Goal: Task Accomplishment & Management: Use online tool/utility

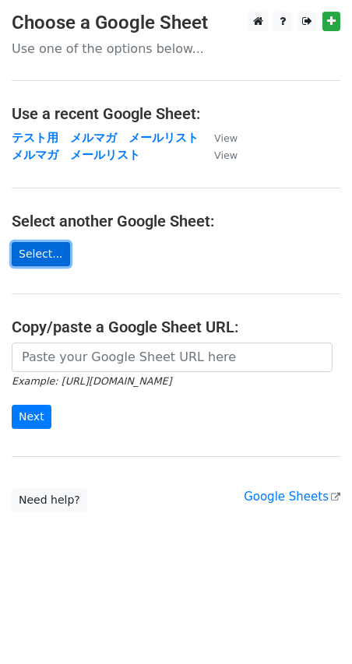
click at [51, 253] on link "Select..." at bounding box center [41, 254] width 58 height 24
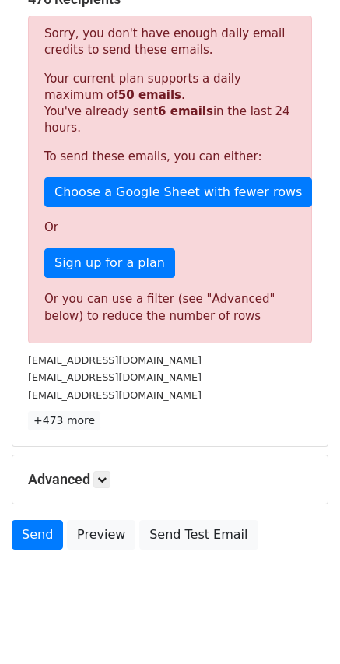
scroll to position [323, 0]
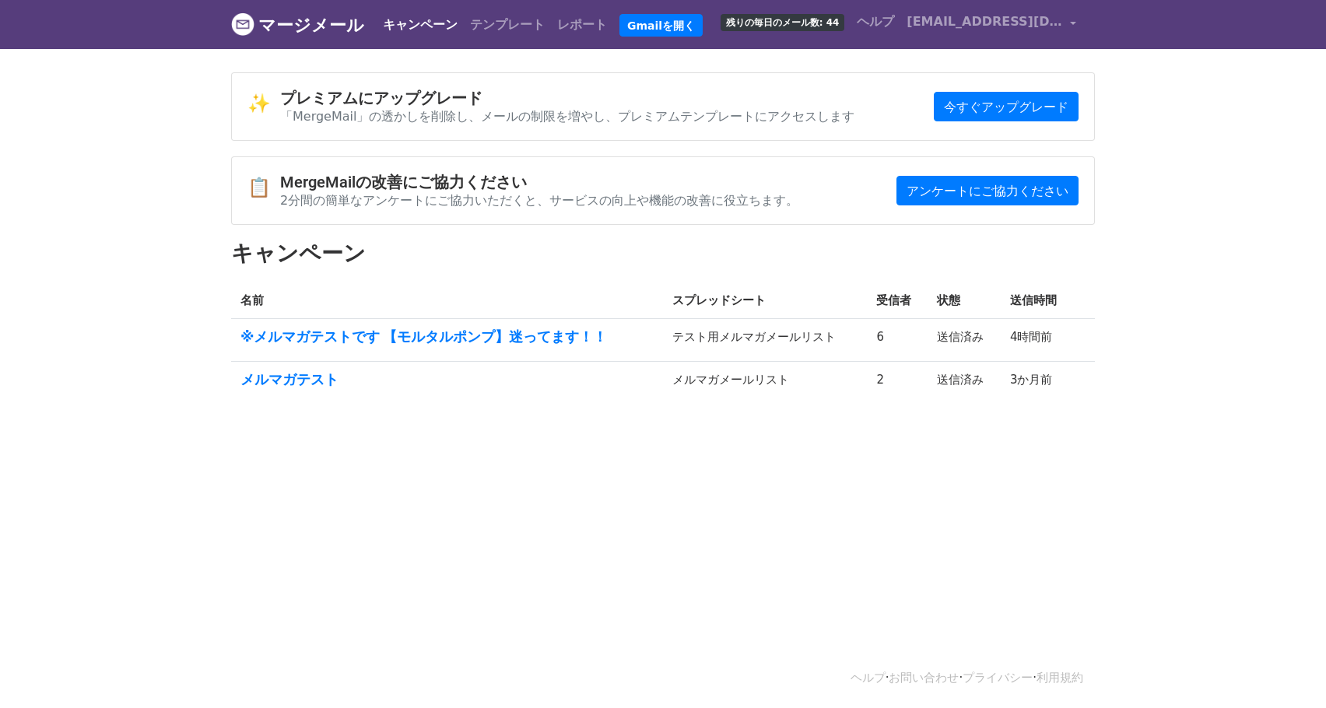
click at [1163, 121] on body "マージメール キャンペーン テンプレート レポート Gmailを開く 残りの毎日のメール数: 44 ヘルプ tamura-r@r-rental.co.jp ア…" at bounding box center [663, 239] width 1326 height 478
click at [894, 23] on font "ヘルプ" at bounding box center [875, 21] width 37 height 15
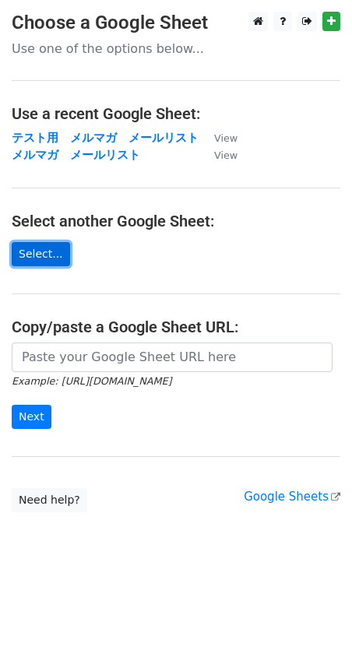
click at [46, 250] on link "Select..." at bounding box center [41, 254] width 58 height 24
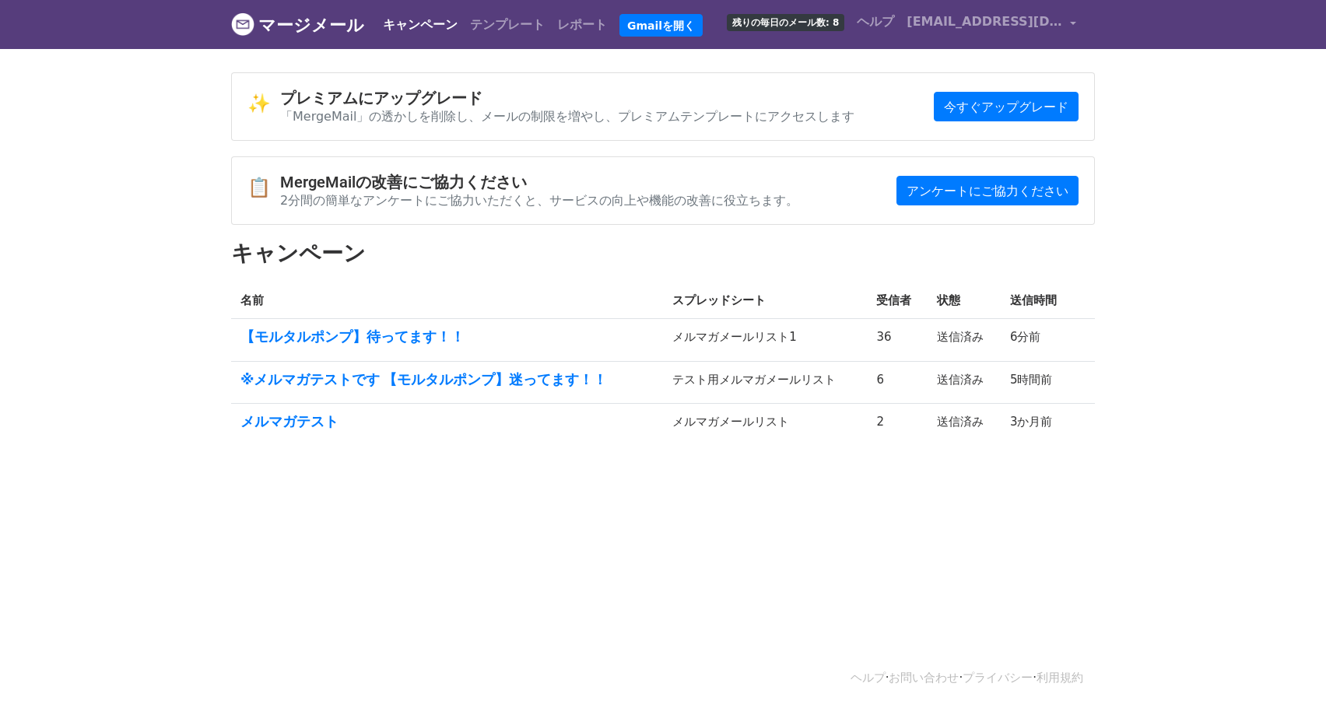
click at [907, 70] on body "マージメール キャンペーン テンプレート レポート Gmailを開く 残りの毎日のメール数: 8 ヘルプ tamura-r@r-rental.co.jp アカ…" at bounding box center [663, 260] width 1326 height 521
click at [894, 18] on font "ヘルプ" at bounding box center [875, 21] width 37 height 15
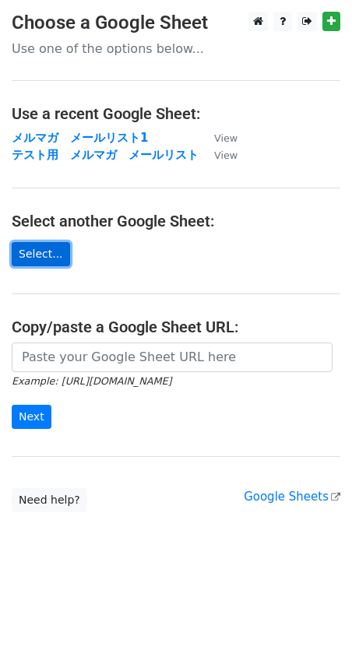
click at [29, 259] on link "Select..." at bounding box center [41, 254] width 58 height 24
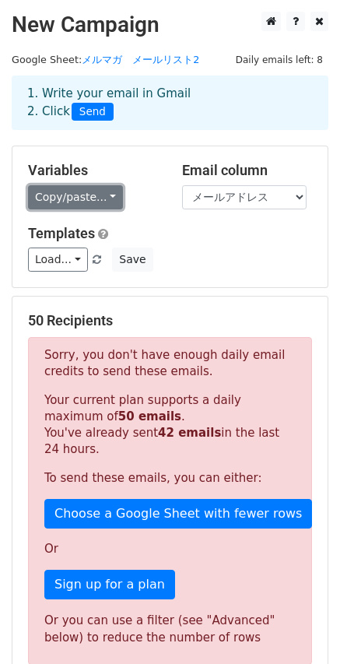
click at [109, 188] on link "Copy/paste..." at bounding box center [75, 197] width 95 height 24
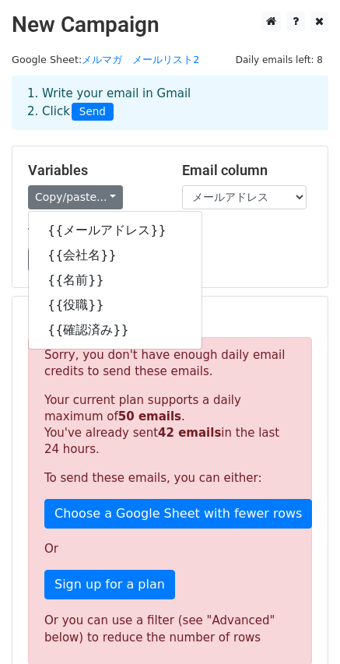
click at [124, 173] on h5 "Variables" at bounding box center [93, 170] width 131 height 17
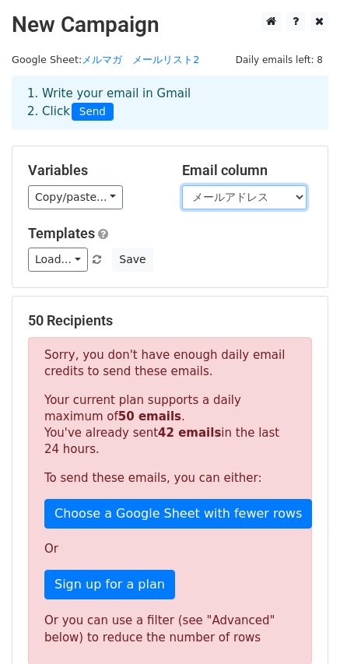
click at [275, 201] on select "メールアドレス 会社名 名前 役職 確認済み" at bounding box center [244, 197] width 125 height 24
click at [283, 173] on h5 "Email column" at bounding box center [247, 170] width 131 height 17
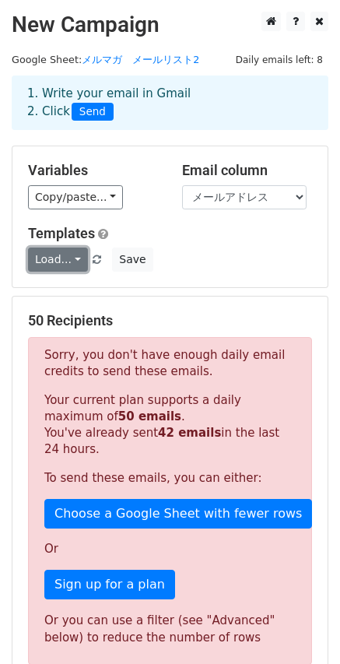
click at [73, 258] on link "Load..." at bounding box center [58, 259] width 60 height 24
click at [139, 219] on div "Variables Copy/paste... {{メールアドレス}} {{会社名}} {{名前}} {{役職}} {{確認済み}} Email column…" at bounding box center [169, 216] width 315 height 141
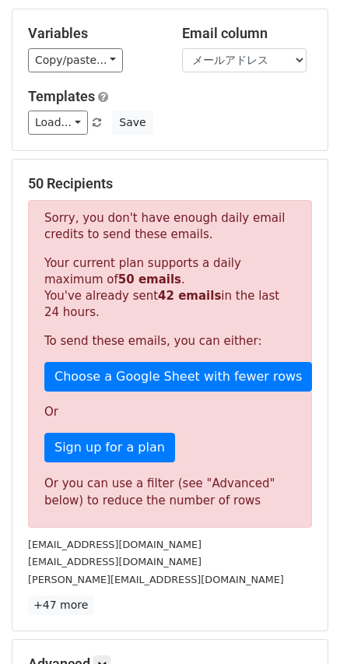
scroll to position [311, 0]
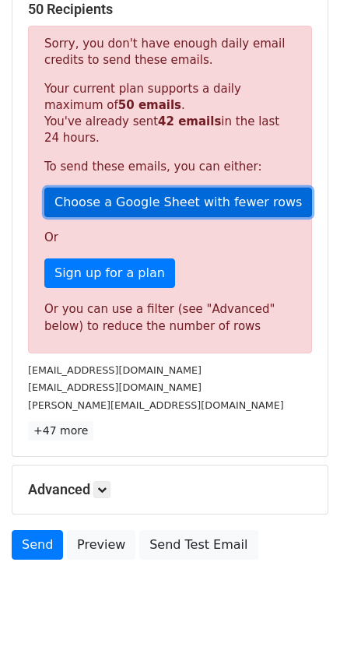
click at [223, 208] on link "Choose a Google Sheet with fewer rows" at bounding box center [178, 203] width 268 height 30
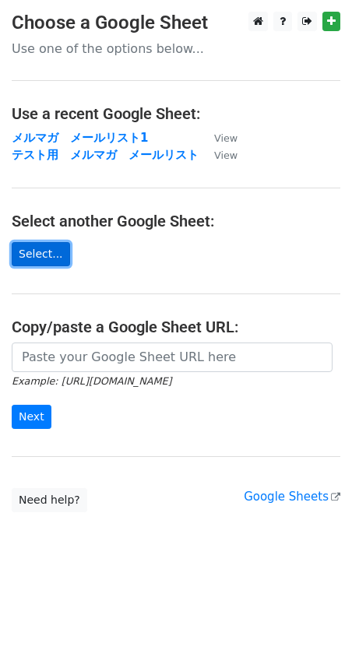
click at [30, 260] on link "Select..." at bounding box center [41, 254] width 58 height 24
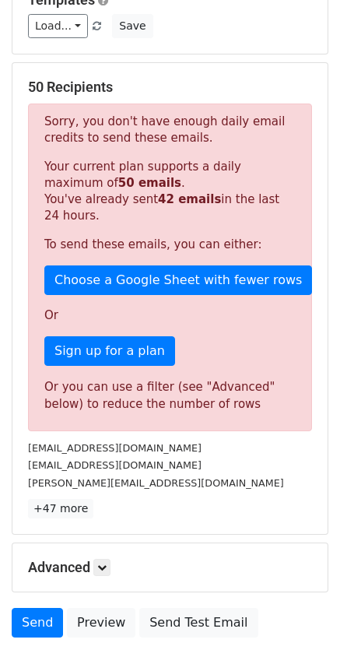
scroll to position [311, 0]
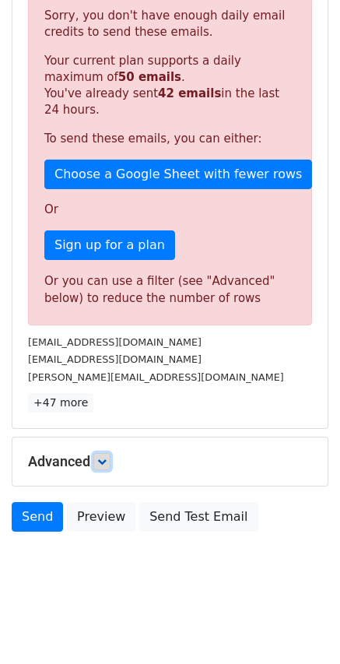
click at [104, 455] on link at bounding box center [101, 461] width 17 height 17
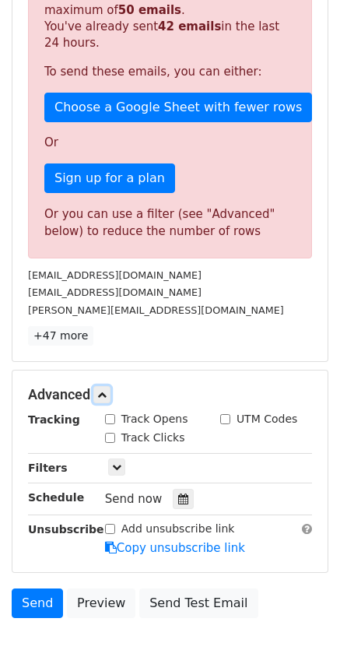
scroll to position [492, 0]
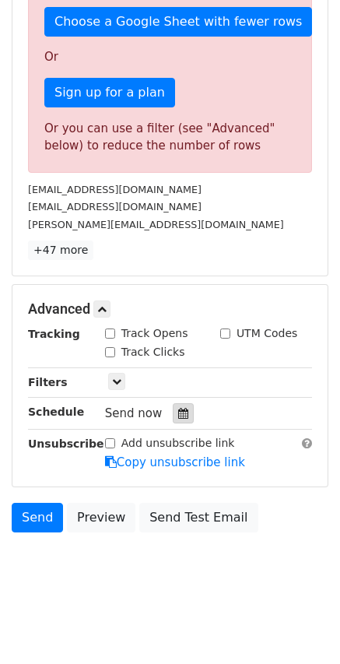
click at [178, 409] on icon at bounding box center [183, 413] width 10 height 11
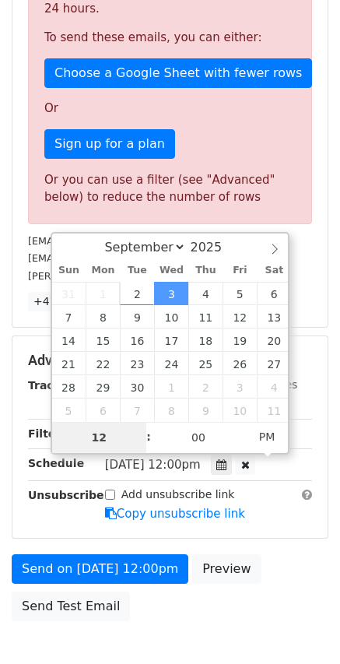
scroll to position [467, 0]
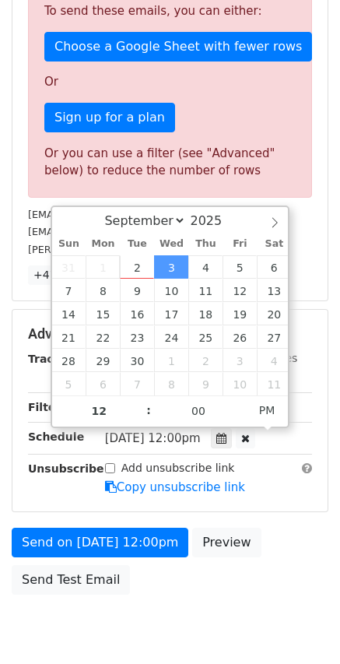
click at [301, 409] on div "Only include spreadsheet rows that match the following filters:" at bounding box center [208, 407] width 230 height 18
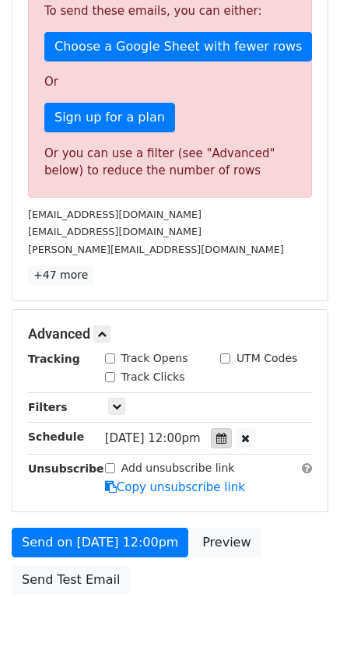
click at [226, 434] on icon at bounding box center [221, 438] width 10 height 11
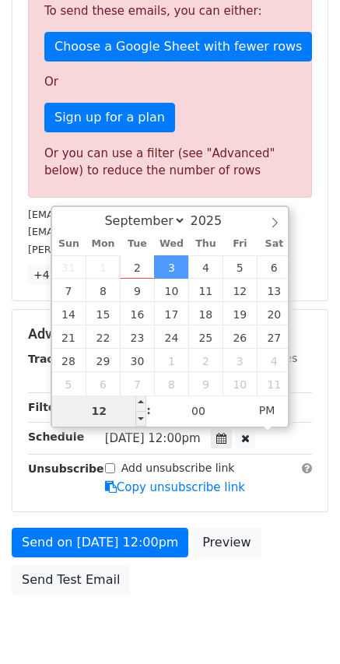
click at [122, 410] on input "12" at bounding box center [99, 410] width 95 height 31
type input "[DATE] 11:00"
type input "11"
click at [141, 413] on span at bounding box center [140, 419] width 11 height 16
type input "[DATE] 10:00"
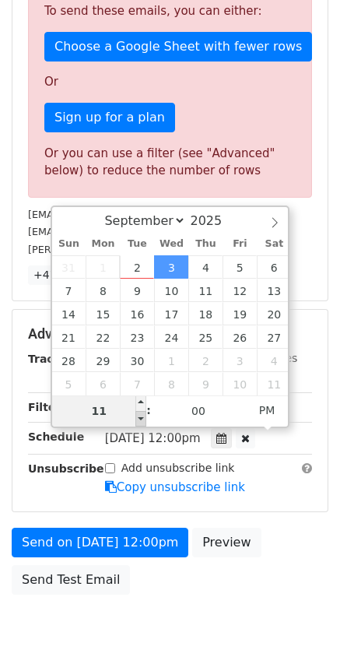
type input "10"
click at [141, 413] on span at bounding box center [140, 419] width 11 height 16
type input "[DATE] 09:00"
type input "09"
click at [141, 413] on span at bounding box center [140, 419] width 11 height 16
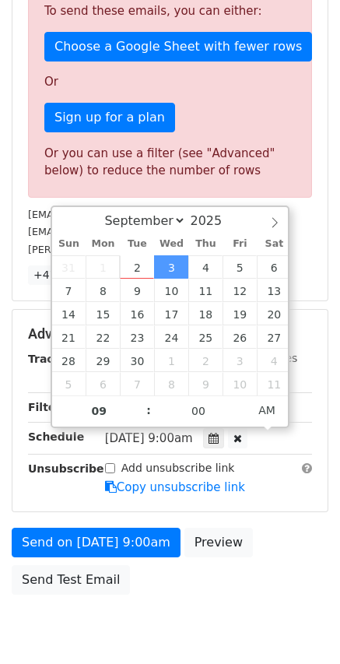
click at [149, 402] on span ":" at bounding box center [148, 410] width 5 height 31
type input "[DATE] 10:00"
type input "10"
click at [143, 404] on span at bounding box center [140, 403] width 11 height 16
type input "[DATE] 11:00"
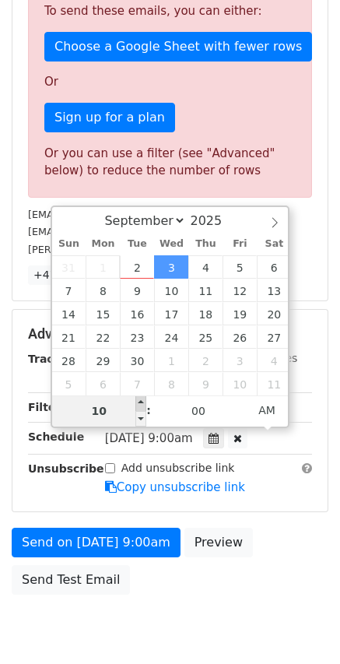
type input "11"
click at [143, 404] on span at bounding box center [140, 403] width 11 height 16
type input "[DATE] 12:00"
type input "12"
click at [143, 404] on span at bounding box center [140, 403] width 11 height 16
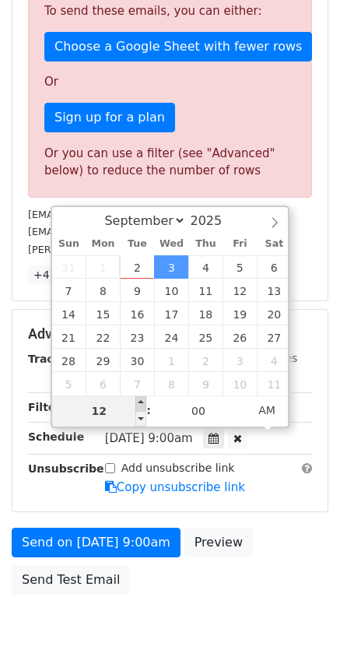
type input "[DATE] 13:00"
type input "01"
click at [143, 404] on span at bounding box center [140, 403] width 11 height 16
type input "[DATE] 14:00"
type input "02"
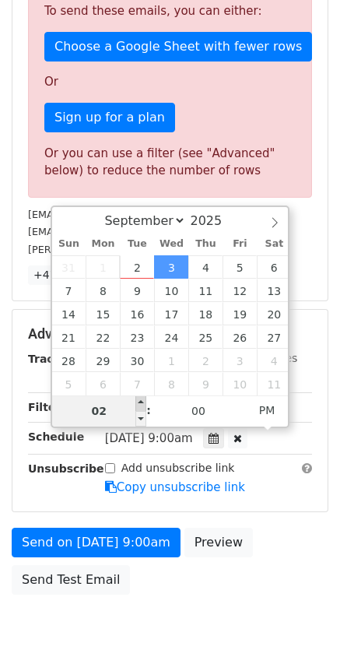
click at [143, 404] on span at bounding box center [140, 403] width 11 height 16
type input "[DATE] 15:00"
type input "03"
click at [143, 404] on span at bounding box center [140, 403] width 11 height 16
type input "[DATE] 16:00"
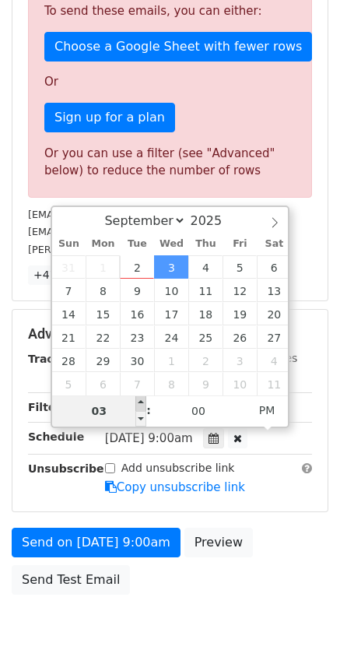
type input "04"
click at [143, 404] on span at bounding box center [140, 403] width 11 height 16
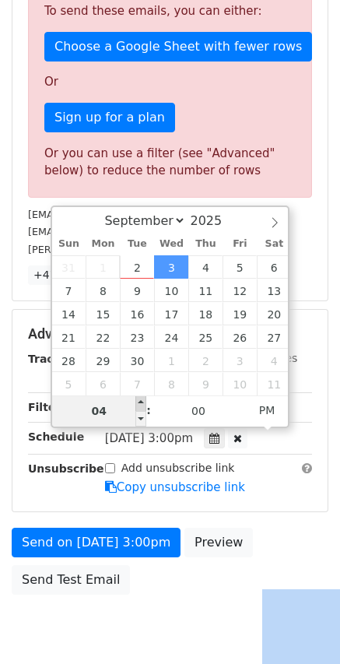
click at [143, 404] on form "Variables Copy/paste... {{メールアドレス}} {{会社名}} {{名前}} {{役職}} {{確認済み}} Email column…" at bounding box center [170, 141] width 317 height 924
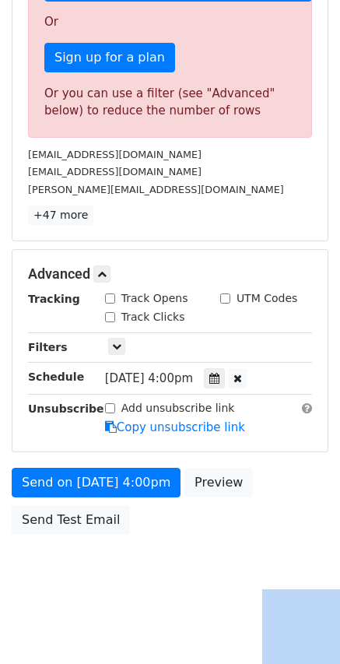
scroll to position [529, 0]
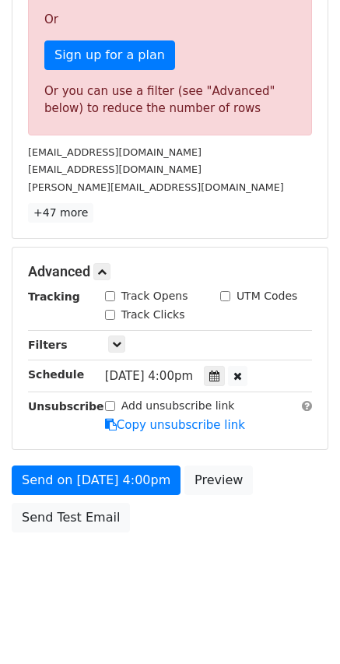
click at [177, 379] on span "[DATE] 4:00pm" at bounding box center [149, 376] width 88 height 14
click at [219, 378] on icon at bounding box center [214, 375] width 10 height 11
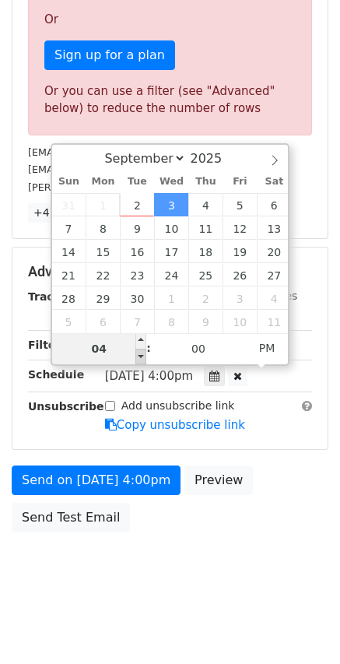
type input "[DATE] 15:00"
type input "03"
click at [139, 353] on span at bounding box center [140, 357] width 11 height 16
type input "[DATE] 14:00"
type input "02"
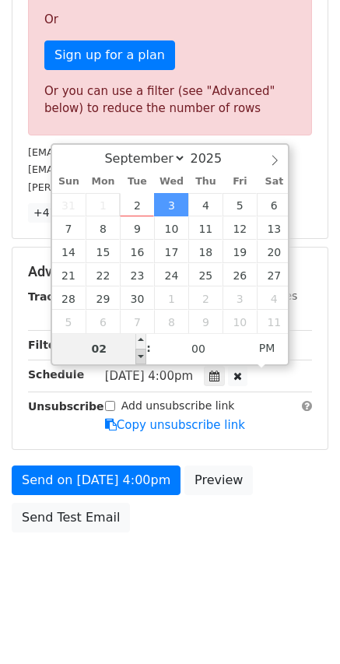
click at [139, 353] on span at bounding box center [140, 357] width 11 height 16
type input "[DATE] 13:00"
type input "01"
click at [139, 353] on span at bounding box center [140, 357] width 11 height 16
type input "[DATE] 12:00"
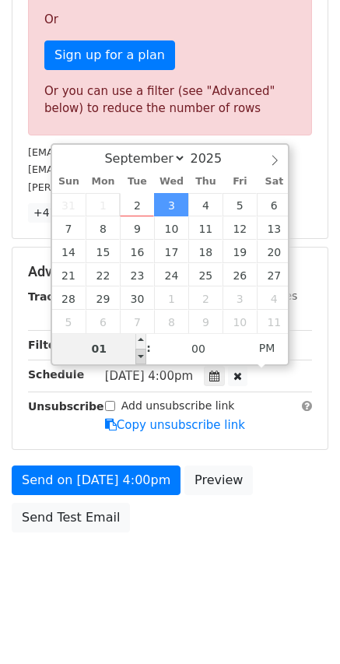
type input "12"
click at [139, 353] on span at bounding box center [140, 357] width 11 height 16
type input "[DATE] 11:00"
type input "11"
click at [139, 353] on span at bounding box center [140, 357] width 11 height 16
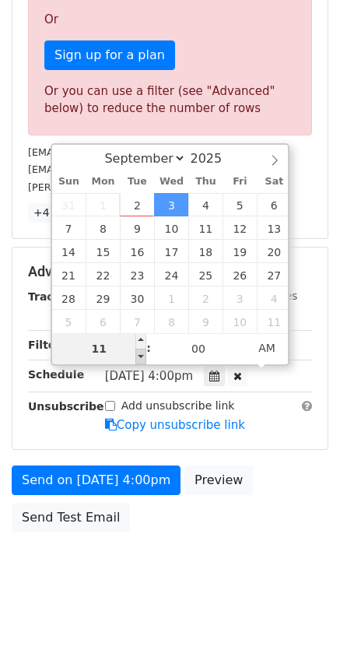
type input "[DATE] 10:00"
type input "10"
click at [139, 353] on span at bounding box center [140, 357] width 11 height 16
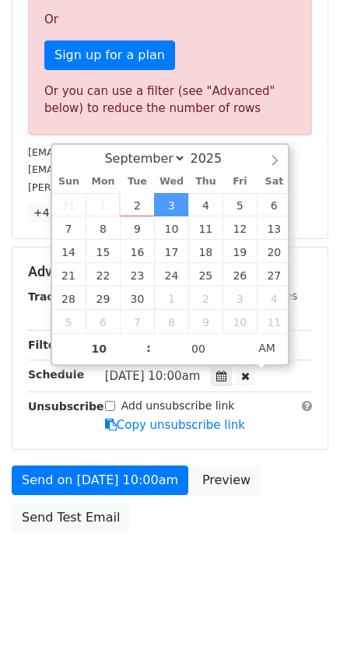
click at [321, 316] on div "Track Clicks" at bounding box center [208, 316] width 230 height 19
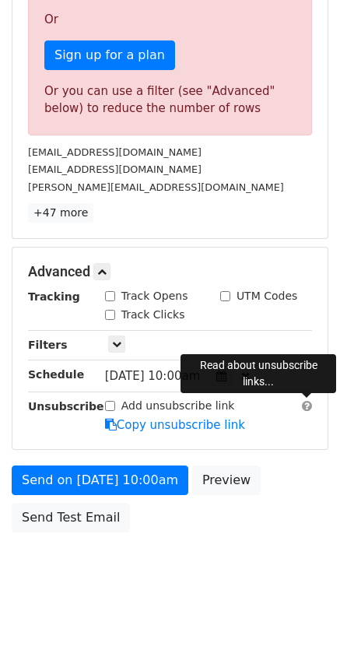
click at [303, 407] on span at bounding box center [307, 406] width 10 height 12
click at [317, 283] on div "Advanced Tracking Track Opens UTM Codes Track Clicks Filters Only include sprea…" at bounding box center [169, 348] width 315 height 202
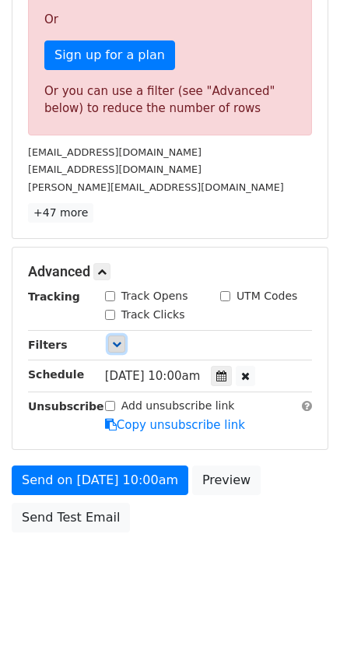
click at [120, 340] on icon at bounding box center [116, 343] width 9 height 9
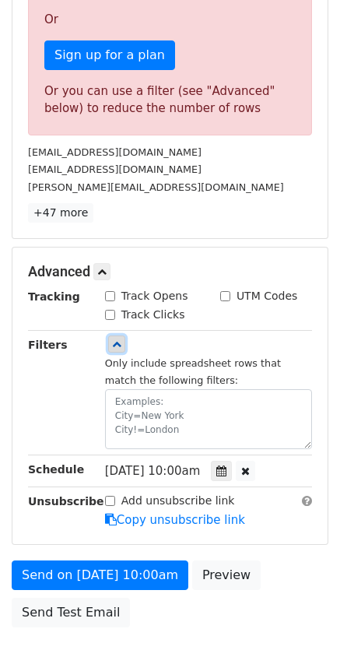
click at [120, 340] on icon at bounding box center [116, 343] width 9 height 9
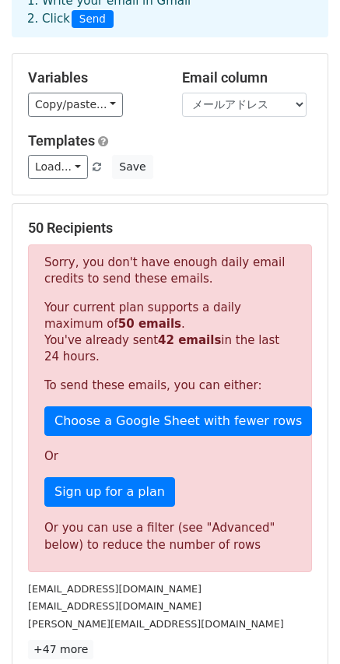
scroll to position [0, 0]
